Goal: Task Accomplishment & Management: Complete application form

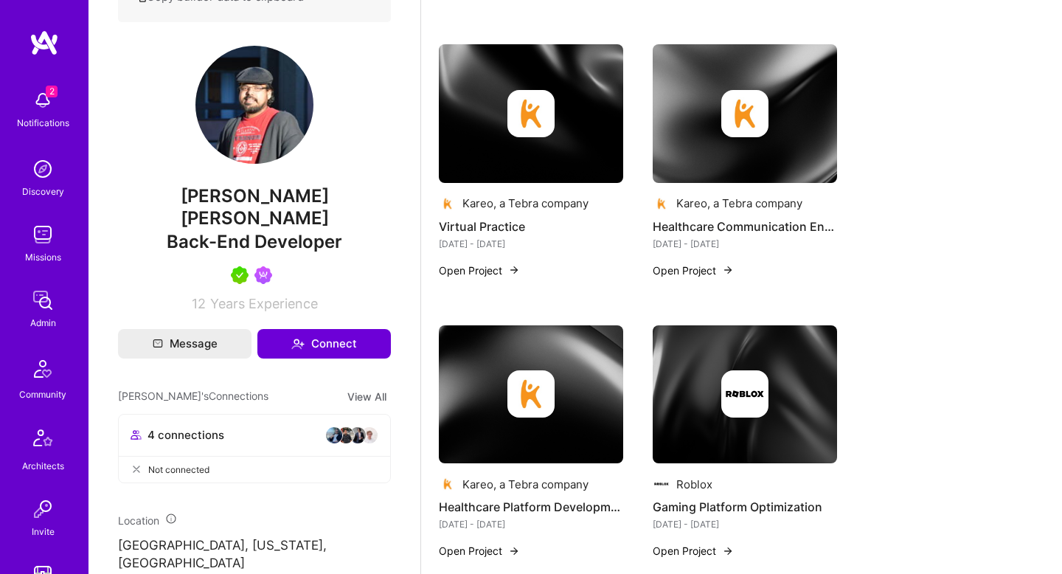
scroll to position [24, 0]
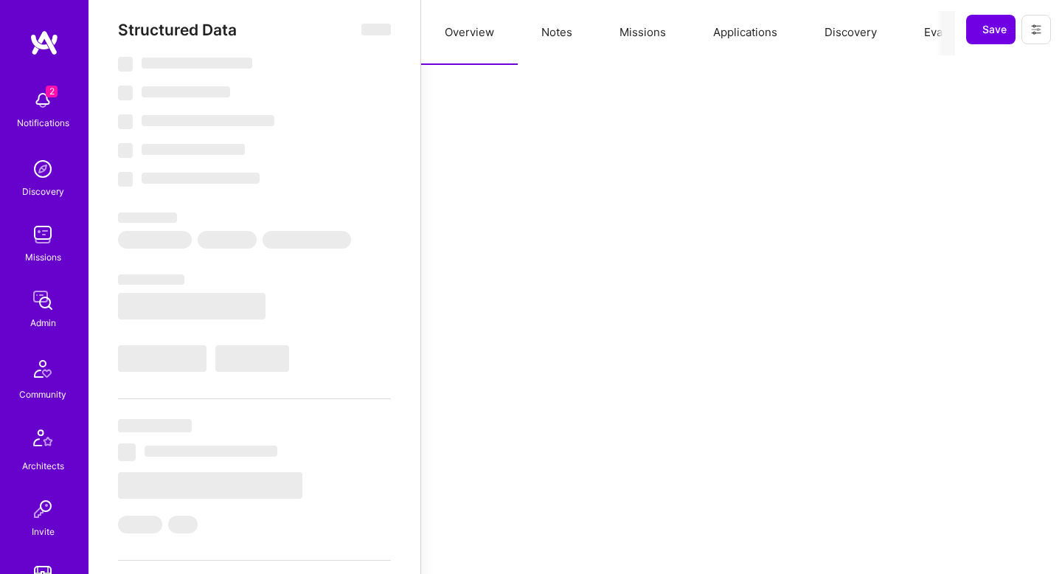
scroll to position [0, 0]
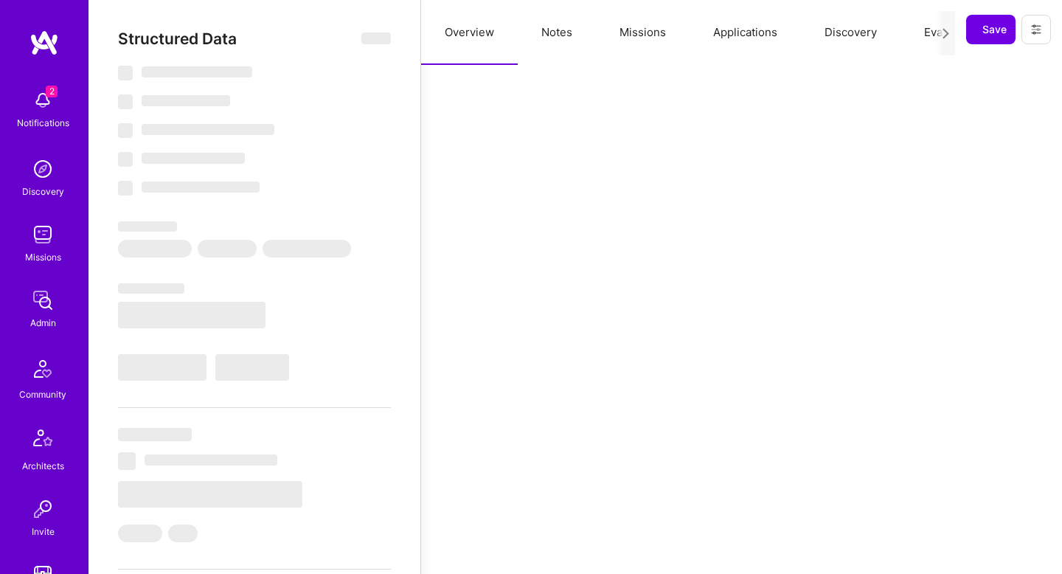
click at [368, 49] on div "Structured Data ‌ ‌ ‌ ‌ ‌ ‌ ‌ ‌ ‌ ‌ ‌ ‌ ‌ ‌ ‌ ‌ ‌ ‌ ‌ ‌ ‌ ‌ ‌ ‌ ‌ ‌ ‌ ‌ ‌ ‌ ‌ ‌…" at bounding box center [254, 508] width 273 height 957
click at [577, 41] on button "Notes" at bounding box center [557, 32] width 78 height 65
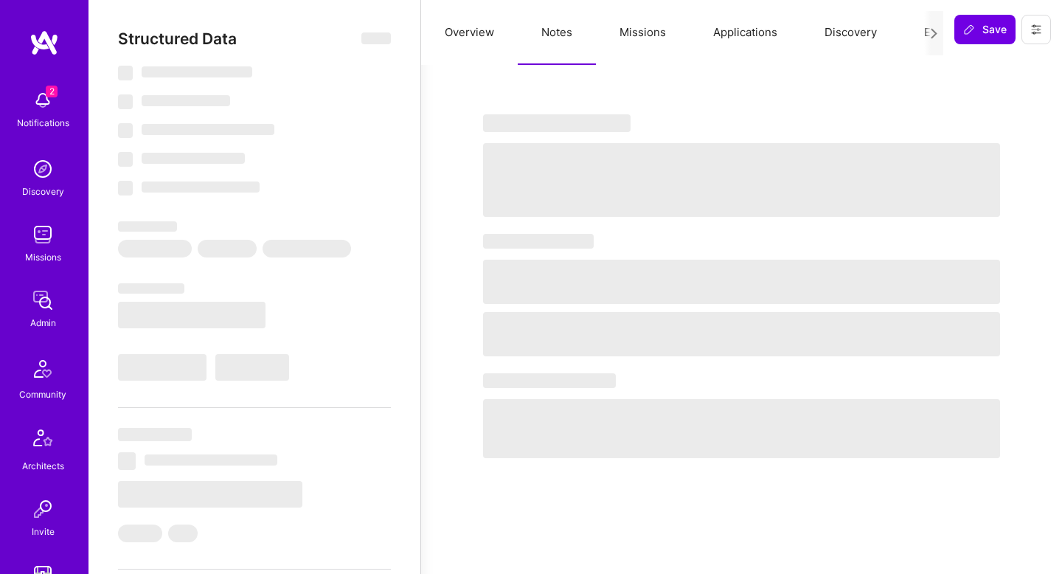
select select "Not Available"
select select "1 Month"
select select "5"
select select "7"
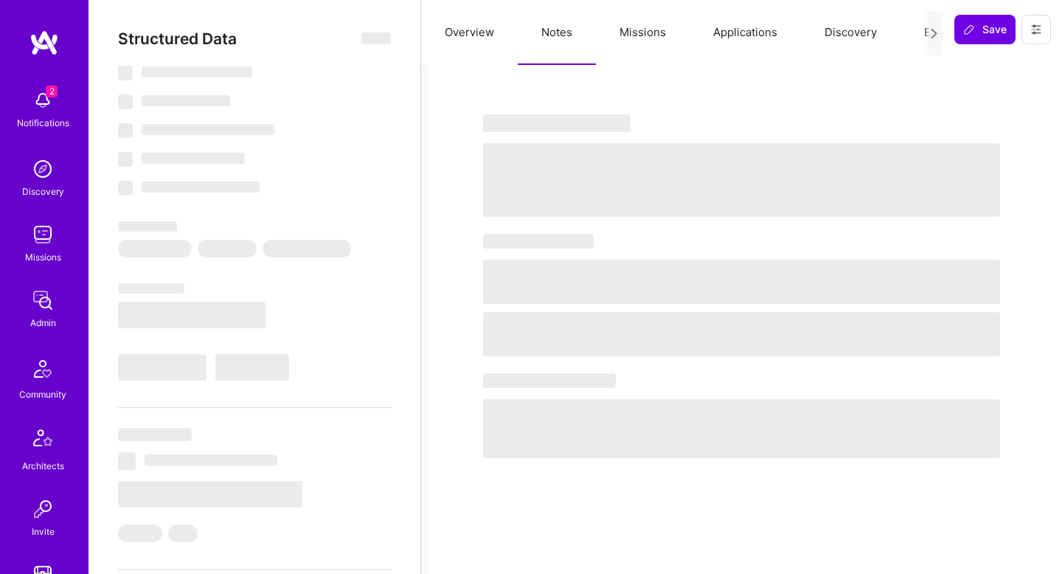
select select "7"
select select "US"
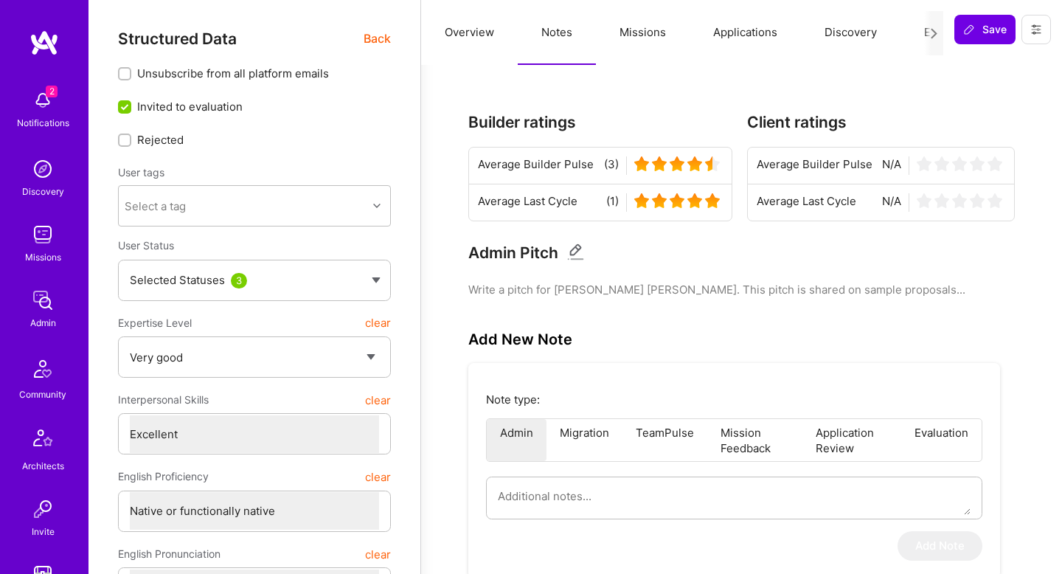
click at [657, 34] on button "Missions" at bounding box center [643, 32] width 94 height 65
